Goal: Task Accomplishment & Management: Manage account settings

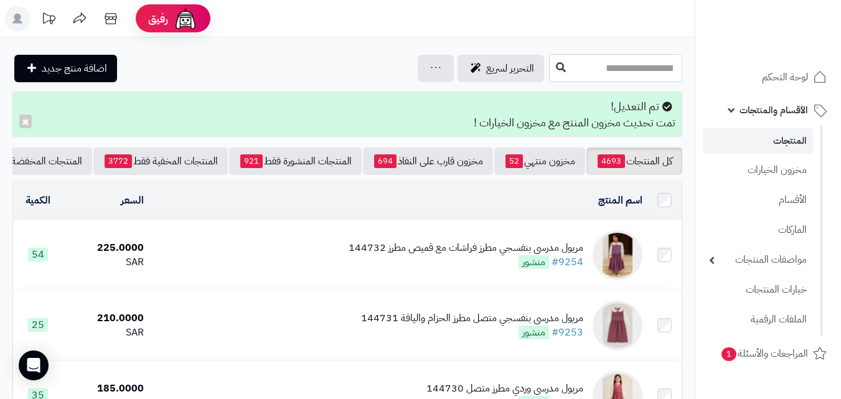
click at [549, 65] on input "text" at bounding box center [615, 68] width 133 height 28
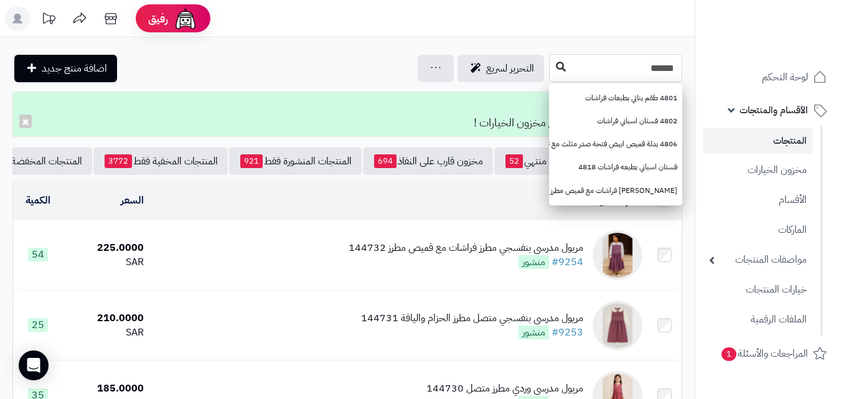
type input "******"
click at [552, 62] on button at bounding box center [561, 67] width 19 height 24
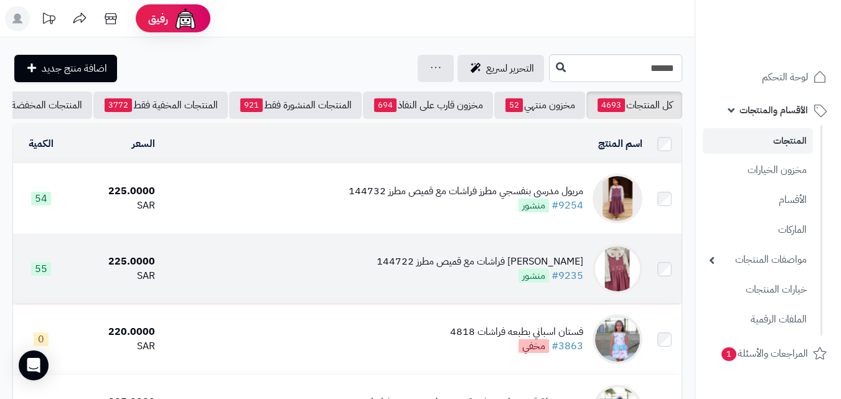
click at [416, 269] on div "[PERSON_NAME] فراشات مع قميص مطرز 144722" at bounding box center [480, 262] width 207 height 14
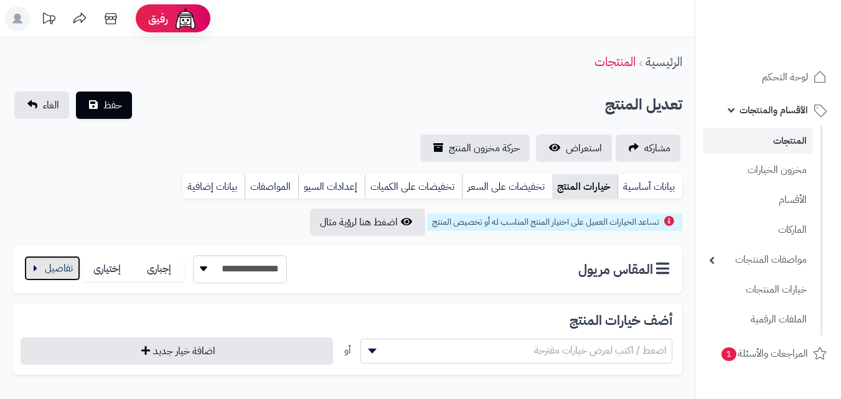
click at [49, 260] on button "button" at bounding box center [52, 268] width 56 height 25
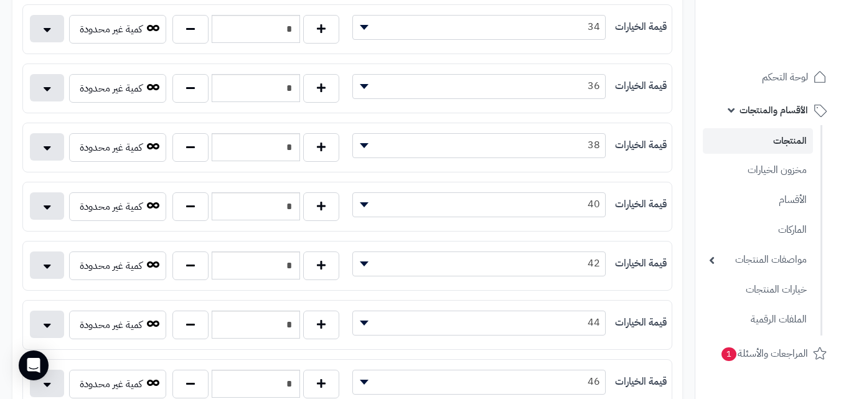
scroll to position [329, 0]
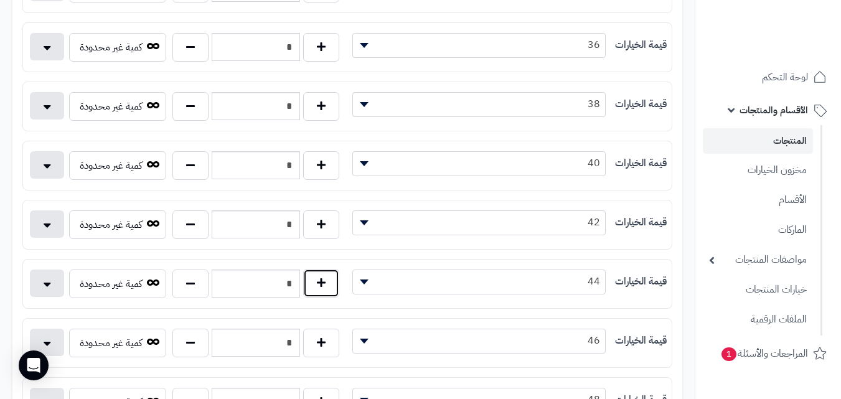
click at [326, 276] on button "button" at bounding box center [321, 283] width 36 height 29
type input "*"
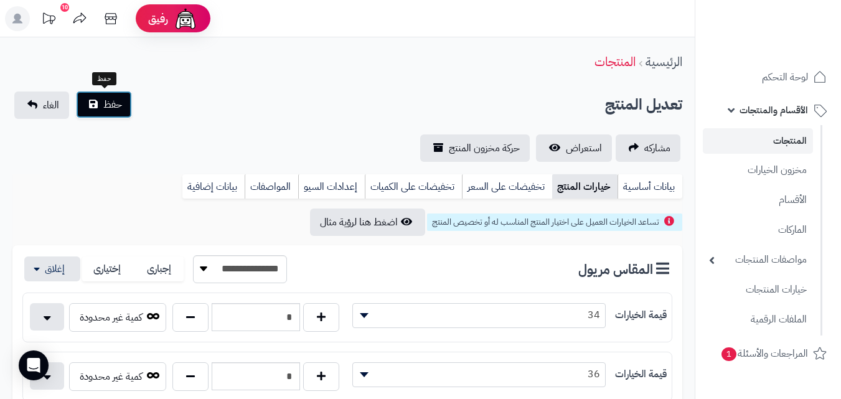
click at [113, 92] on button "حفظ" at bounding box center [104, 104] width 56 height 27
